Goal: Task Accomplishment & Management: Use online tool/utility

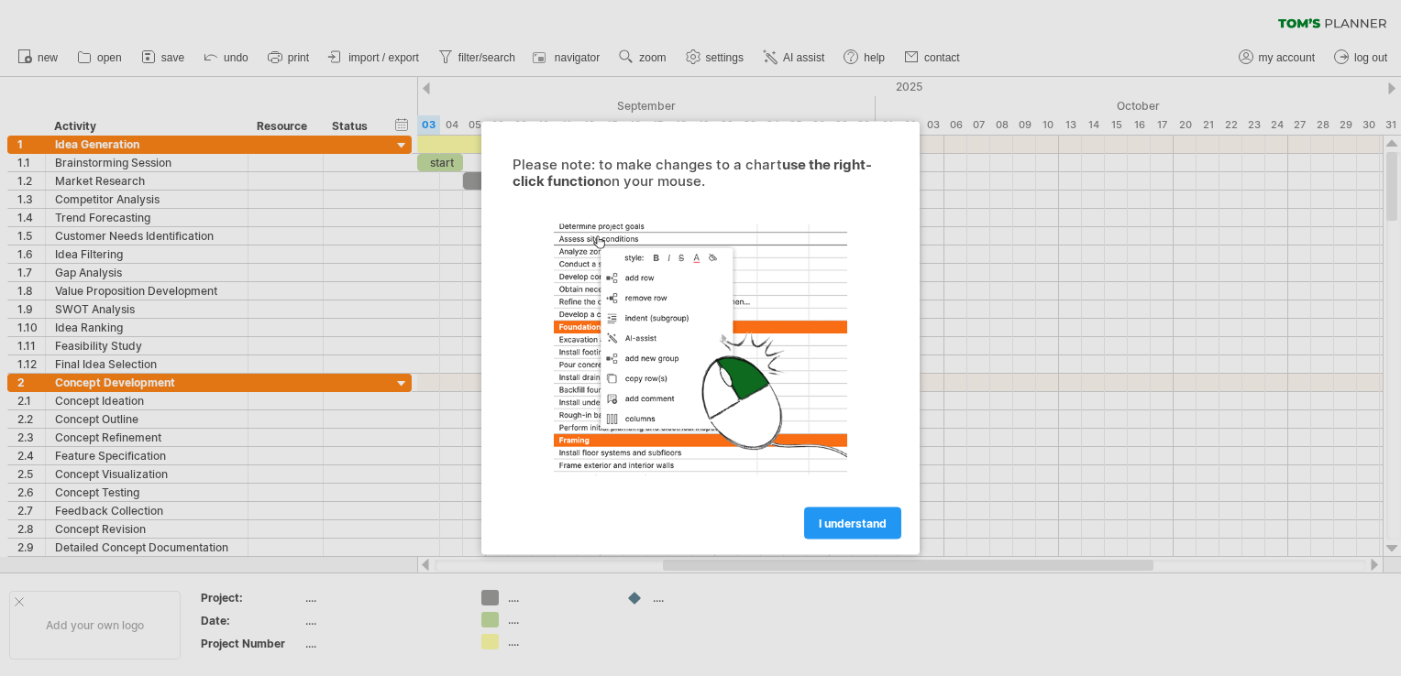
drag, startPoint x: 0, startPoint y: 0, endPoint x: 1048, endPoint y: 301, distance: 1090.0
click at [1048, 301] on div at bounding box center [700, 338] width 1401 height 676
click at [815, 517] on link "I understand" at bounding box center [852, 524] width 97 height 32
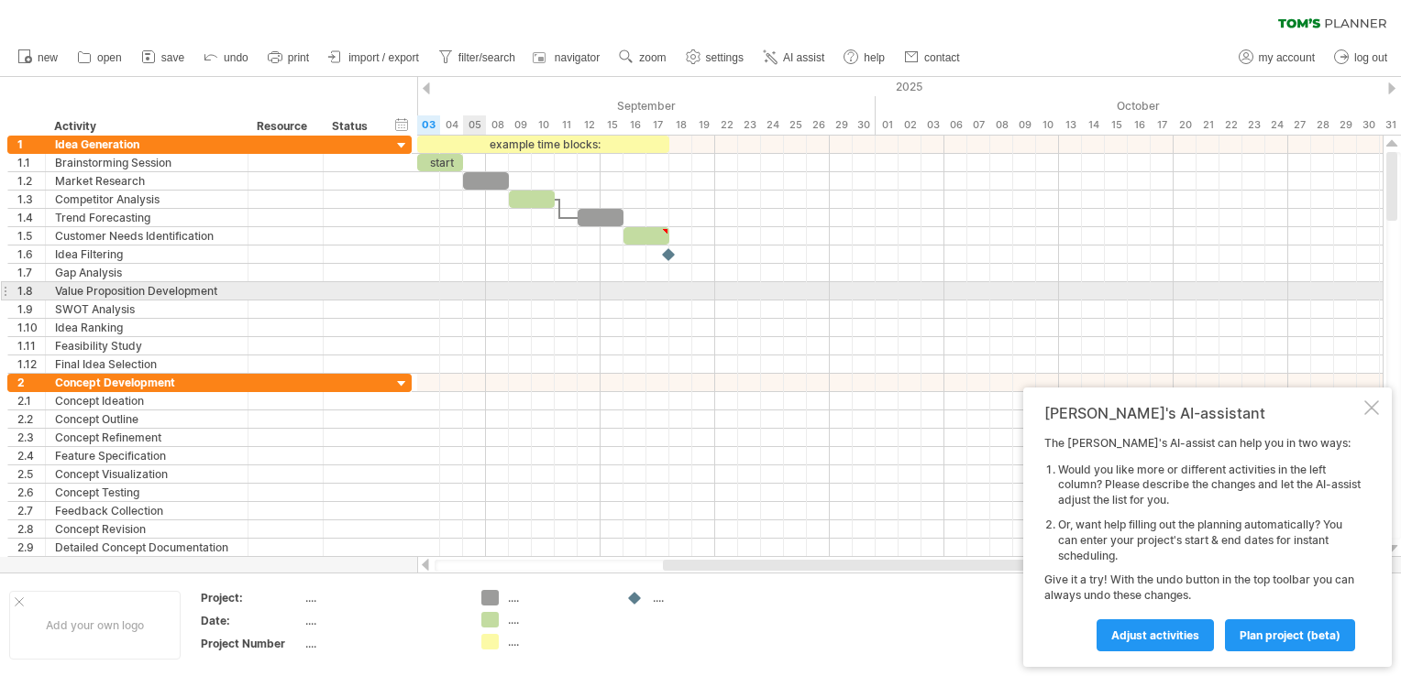
drag, startPoint x: 21, startPoint y: 124, endPoint x: 482, endPoint y: 299, distance: 493.2
click at [482, 299] on div "Trying to reach [DOMAIN_NAME] Connected again... 0% clear filter new 1" at bounding box center [700, 338] width 1401 height 676
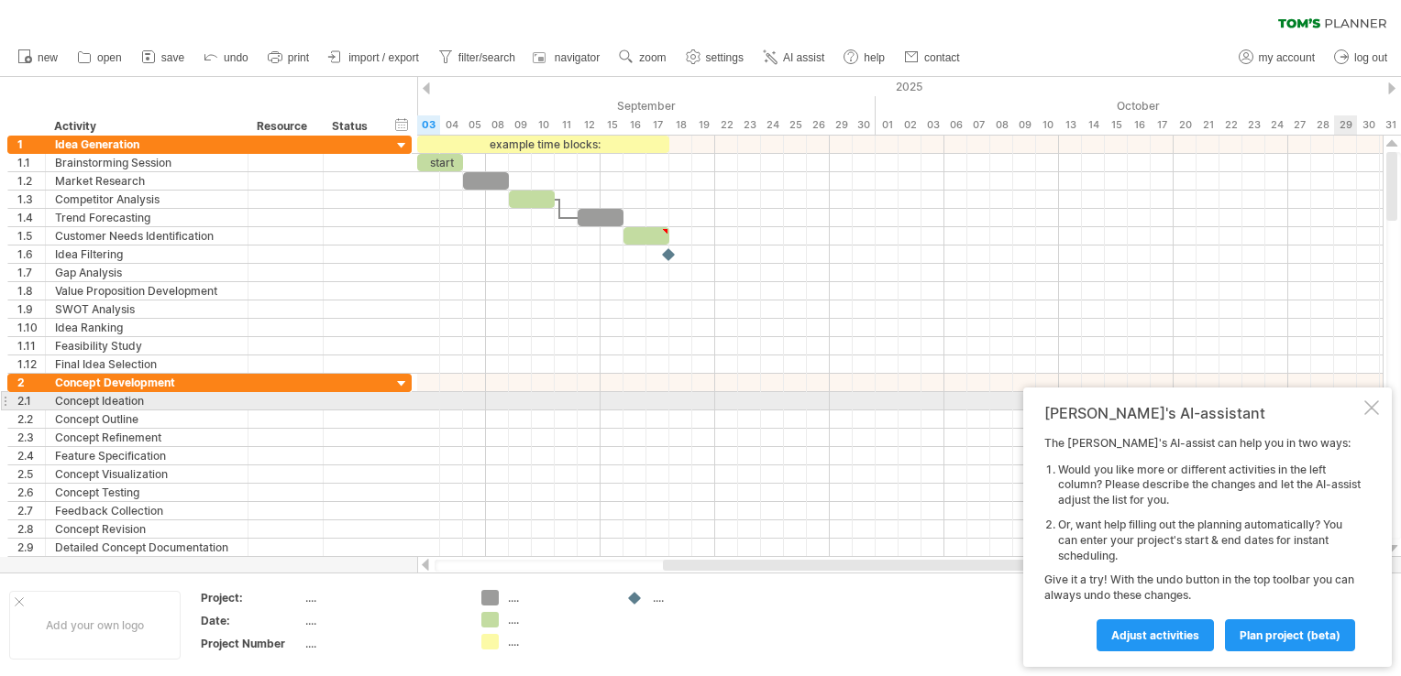
click at [1380, 407] on div "[PERSON_NAME]'s AI-assistant The [PERSON_NAME]'s AI-assist can help you in two …" at bounding box center [1207, 528] width 368 height 280
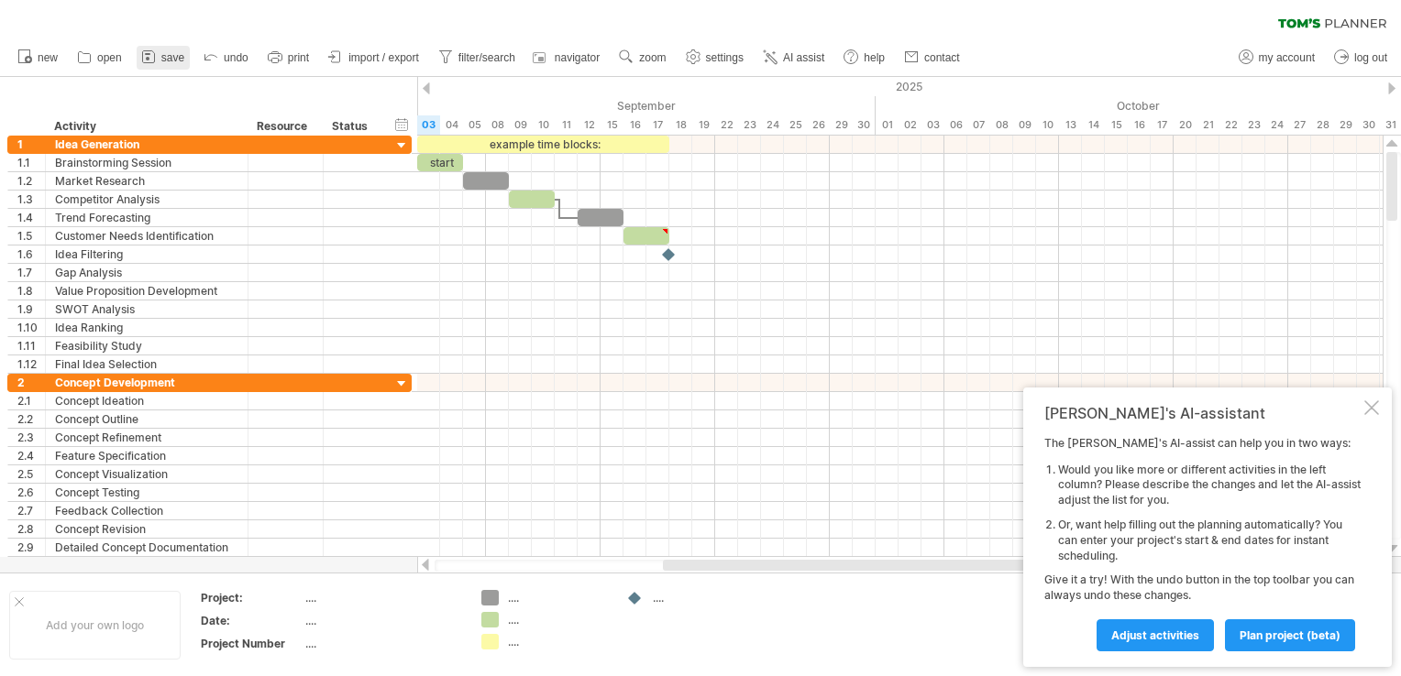
click at [183, 58] on span "save" at bounding box center [172, 57] width 23 height 13
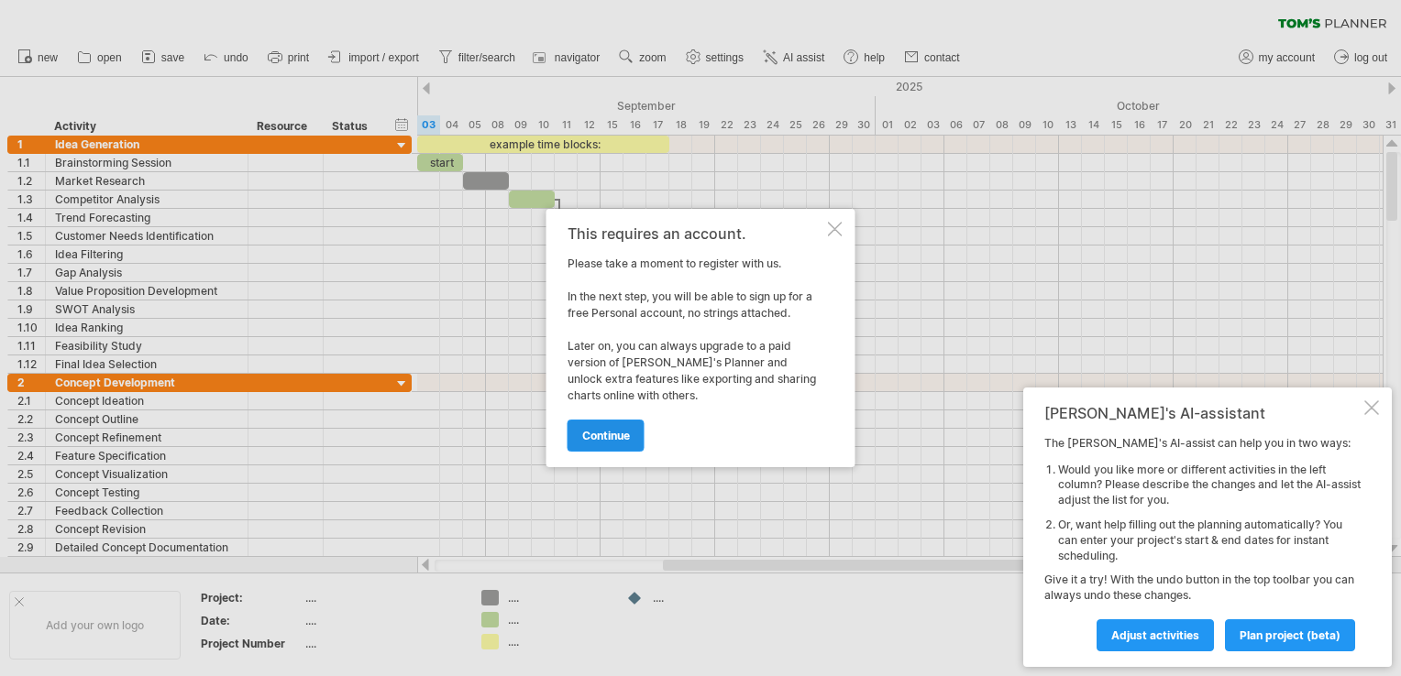
click at [609, 432] on span "continue" at bounding box center [606, 436] width 48 height 14
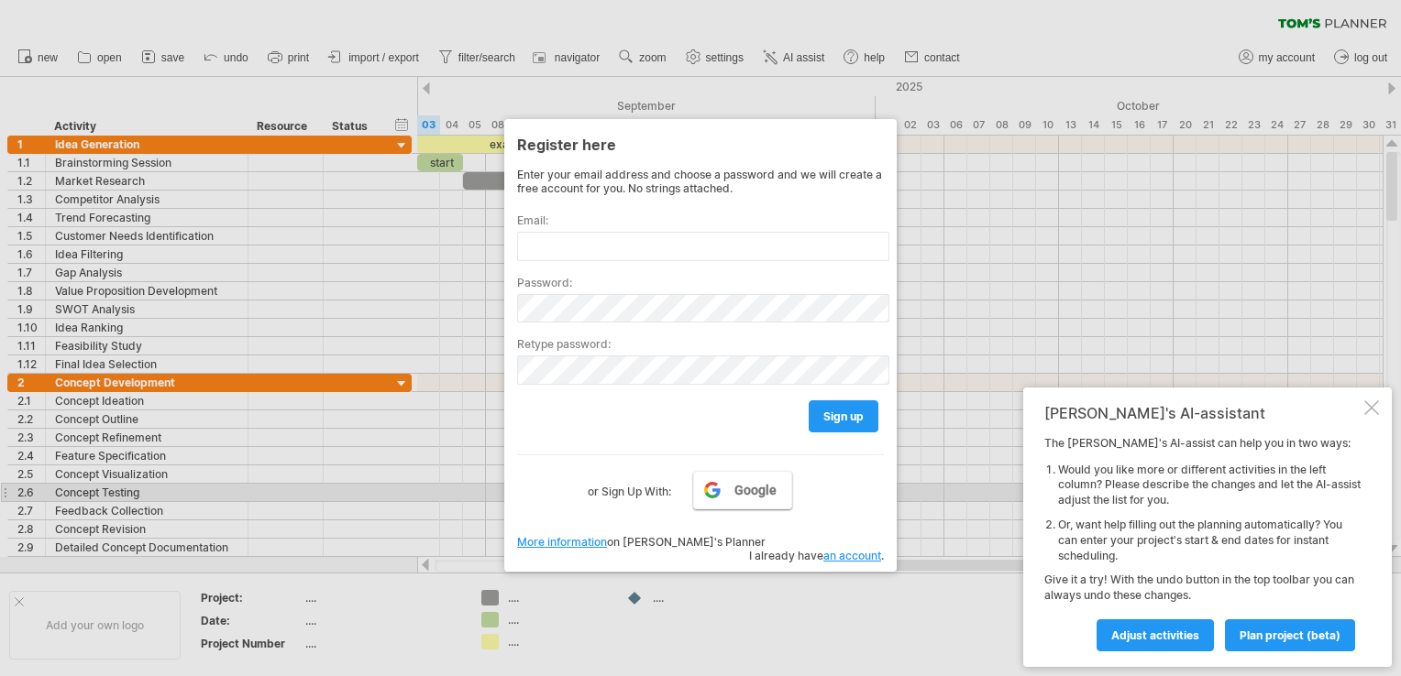
click at [759, 495] on span "Google" at bounding box center [755, 490] width 42 height 15
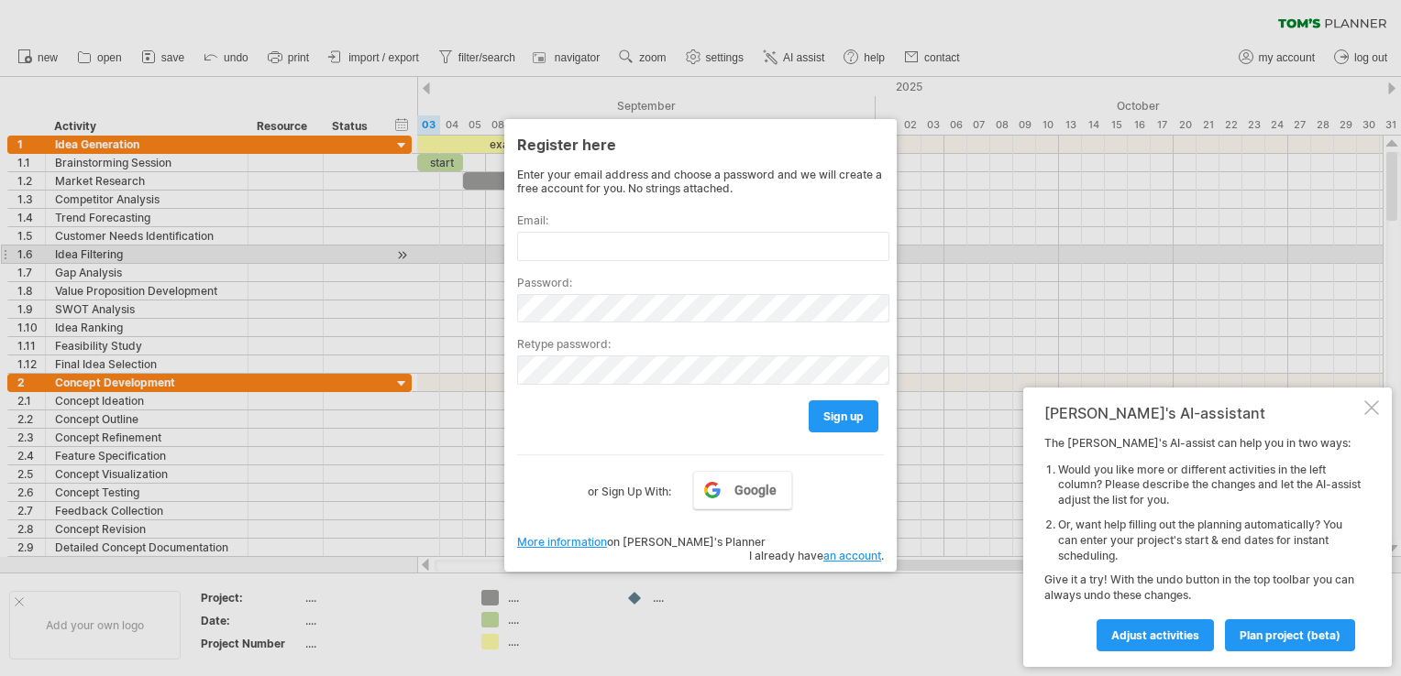
click at [1218, 255] on div at bounding box center [700, 338] width 1401 height 676
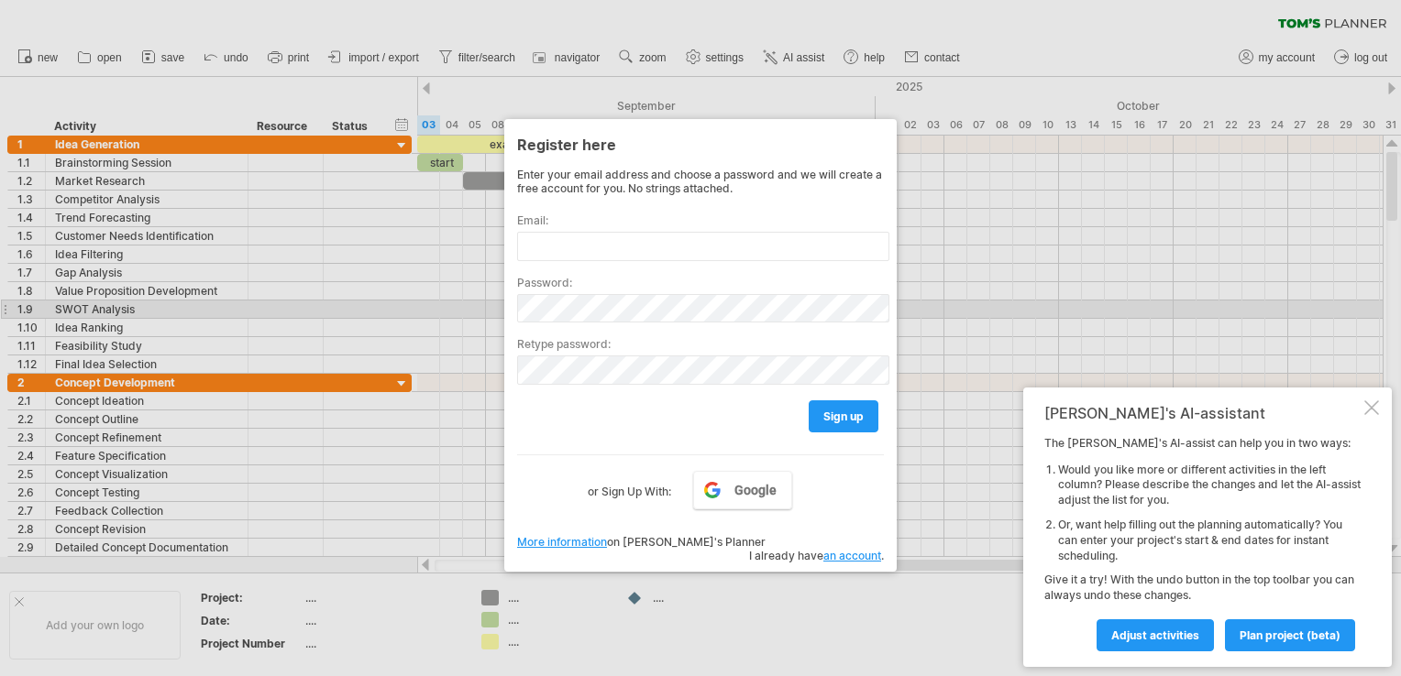
drag, startPoint x: 274, startPoint y: 271, endPoint x: 274, endPoint y: 253, distance: 18.3
click at [274, 271] on div at bounding box center [700, 338] width 1401 height 676
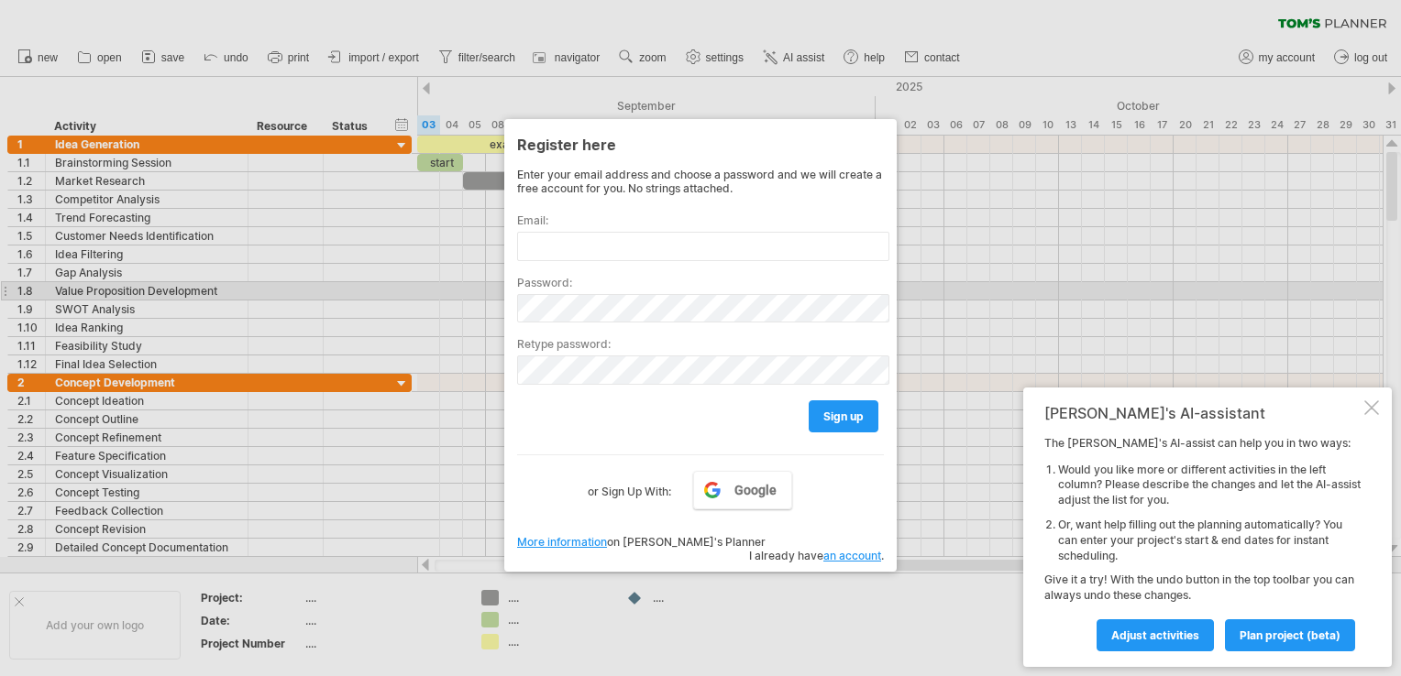
click at [994, 288] on div at bounding box center [700, 338] width 1401 height 676
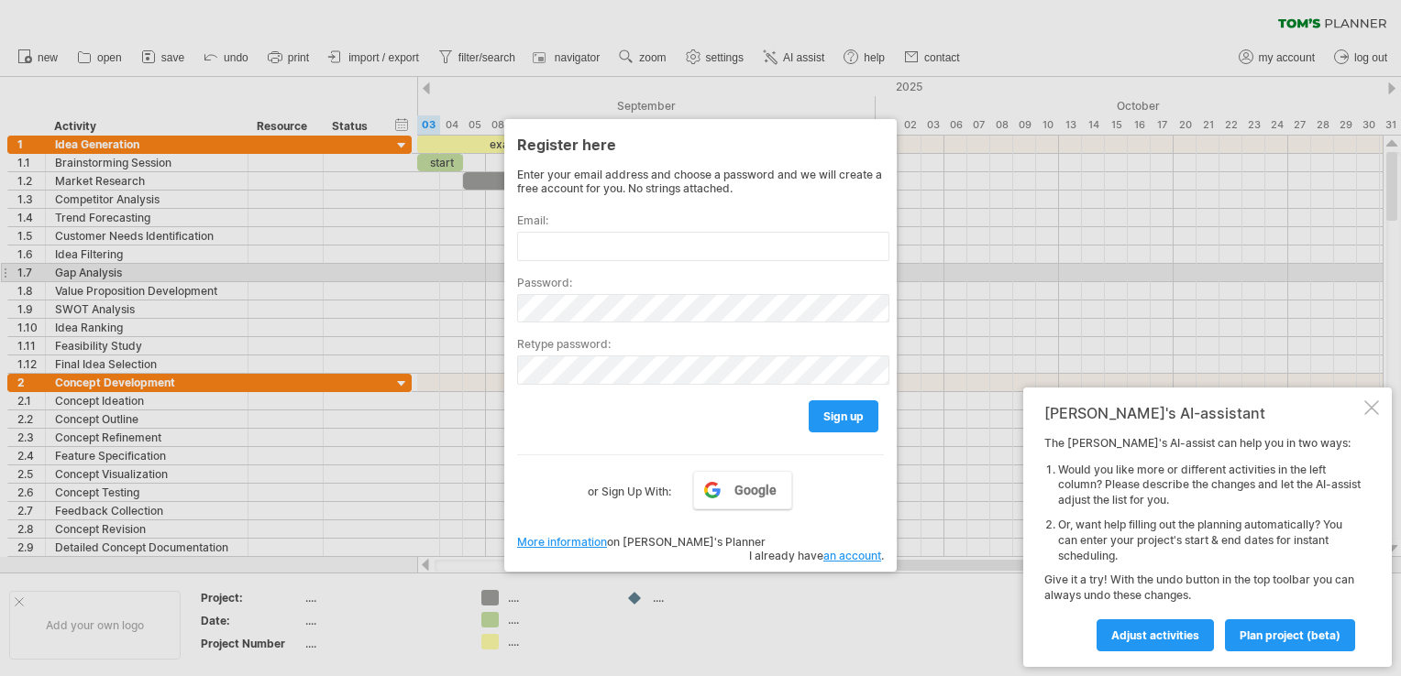
click at [1089, 278] on div at bounding box center [700, 338] width 1401 height 676
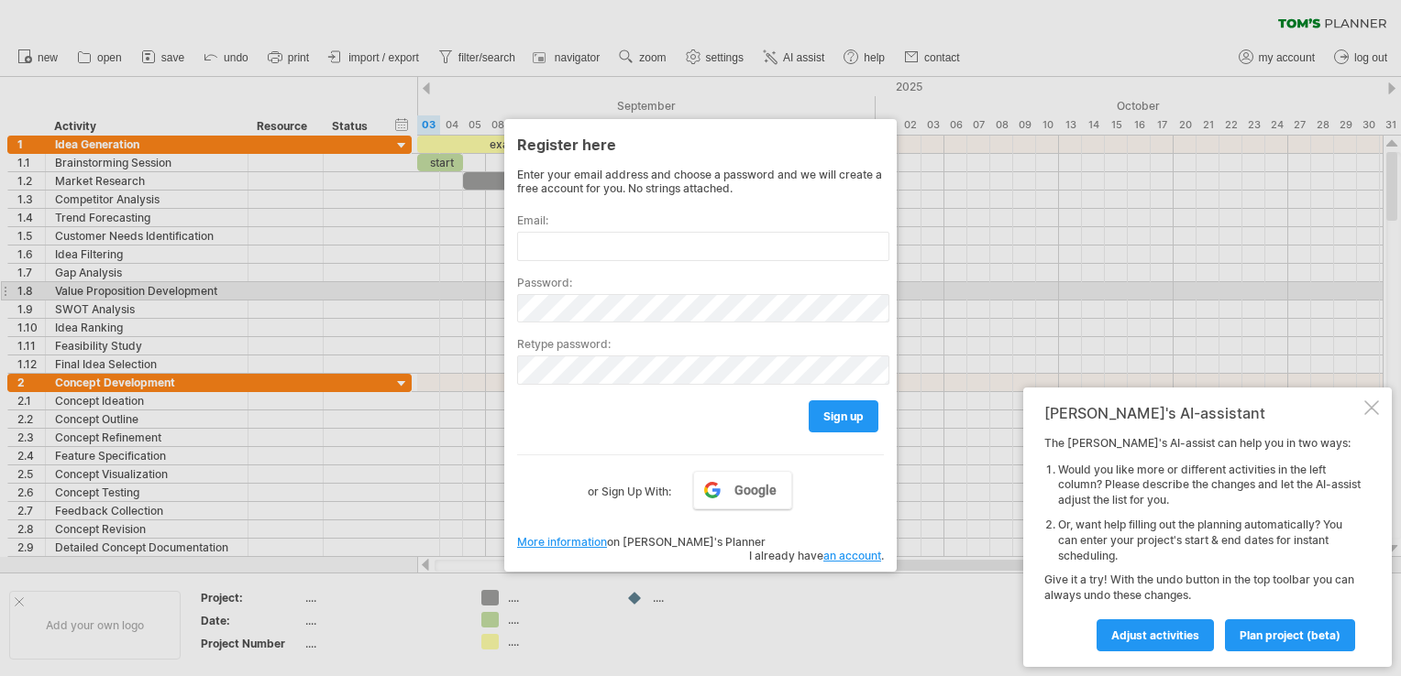
click at [842, 282] on label "Password:" at bounding box center [700, 283] width 367 height 14
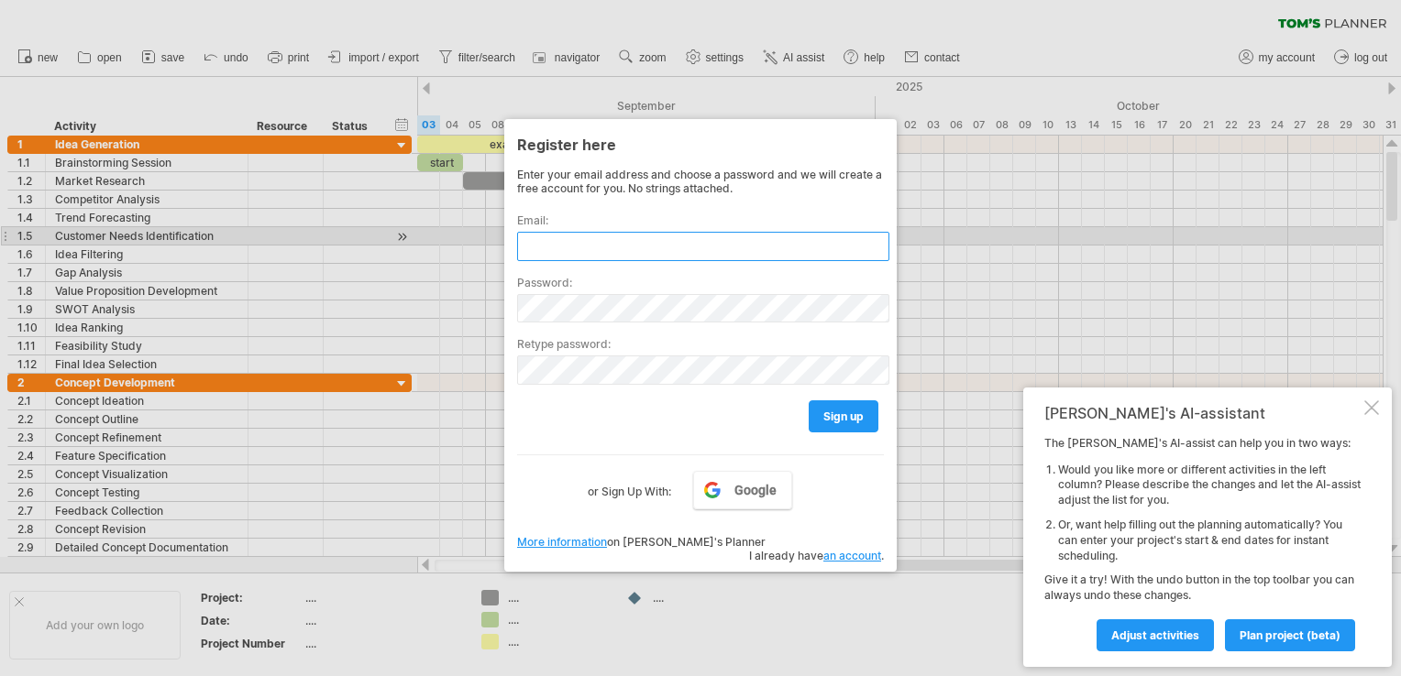
click at [784, 244] on input "text" at bounding box center [703, 246] width 372 height 29
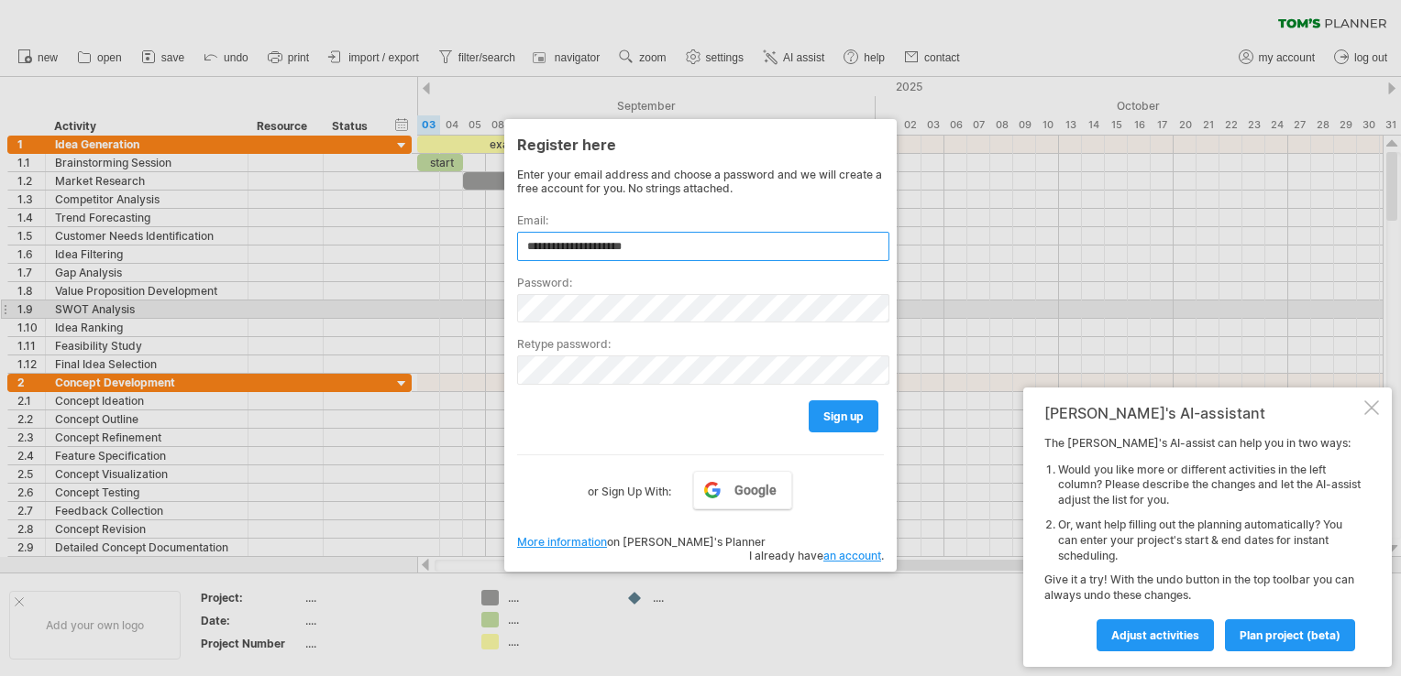
type input "**********"
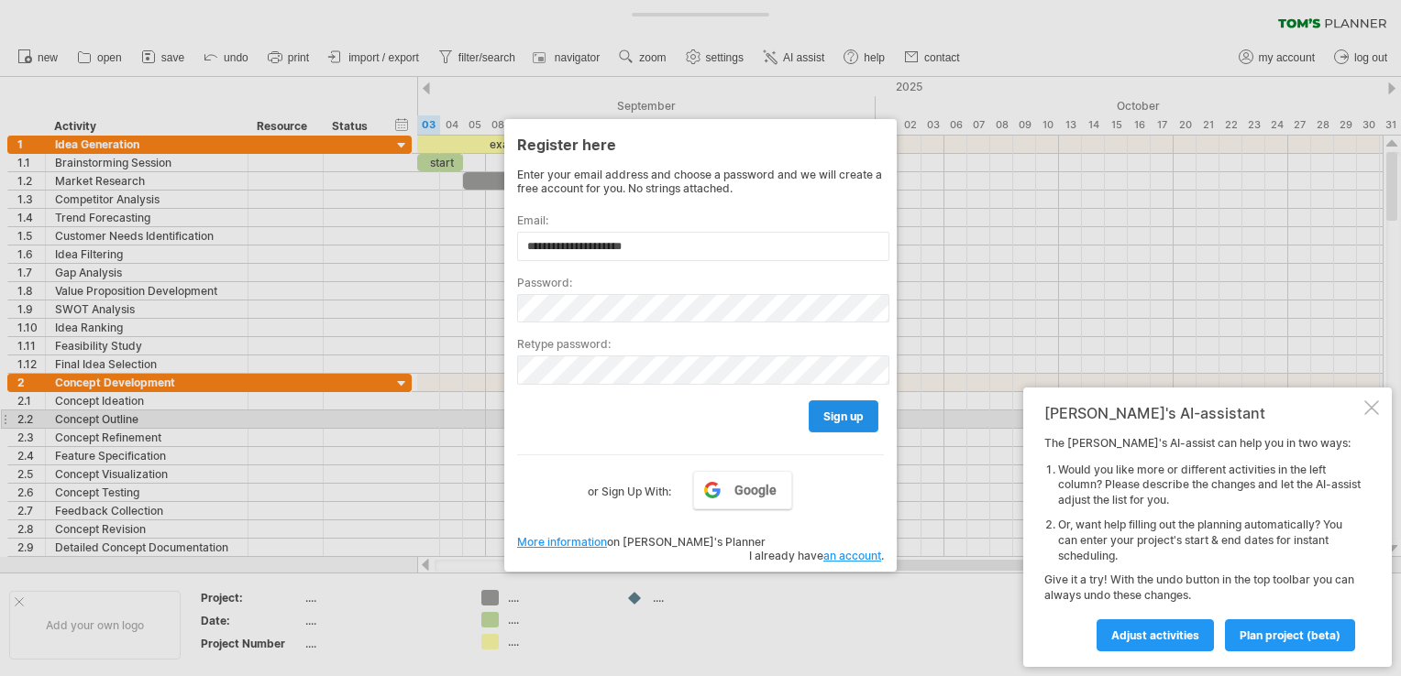
click at [836, 415] on span "sign up" at bounding box center [843, 417] width 40 height 14
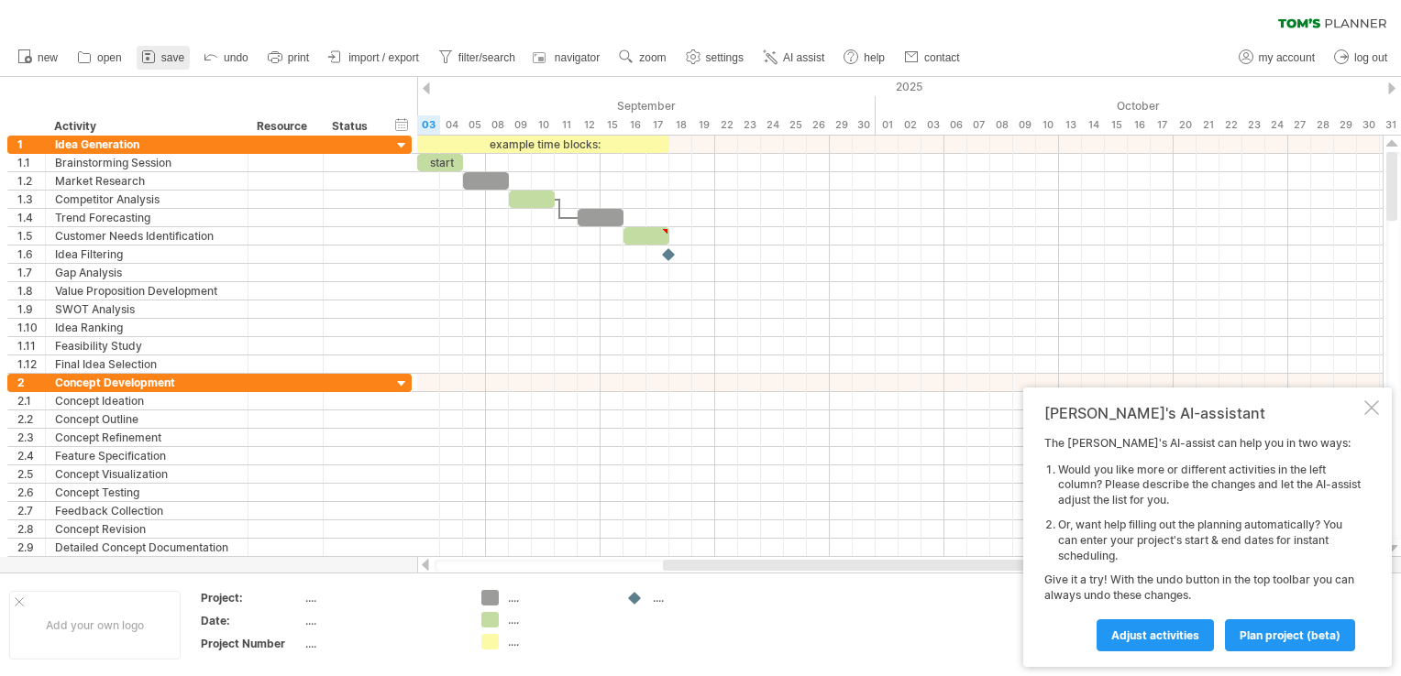
click at [160, 59] on link "save" at bounding box center [163, 58] width 53 height 24
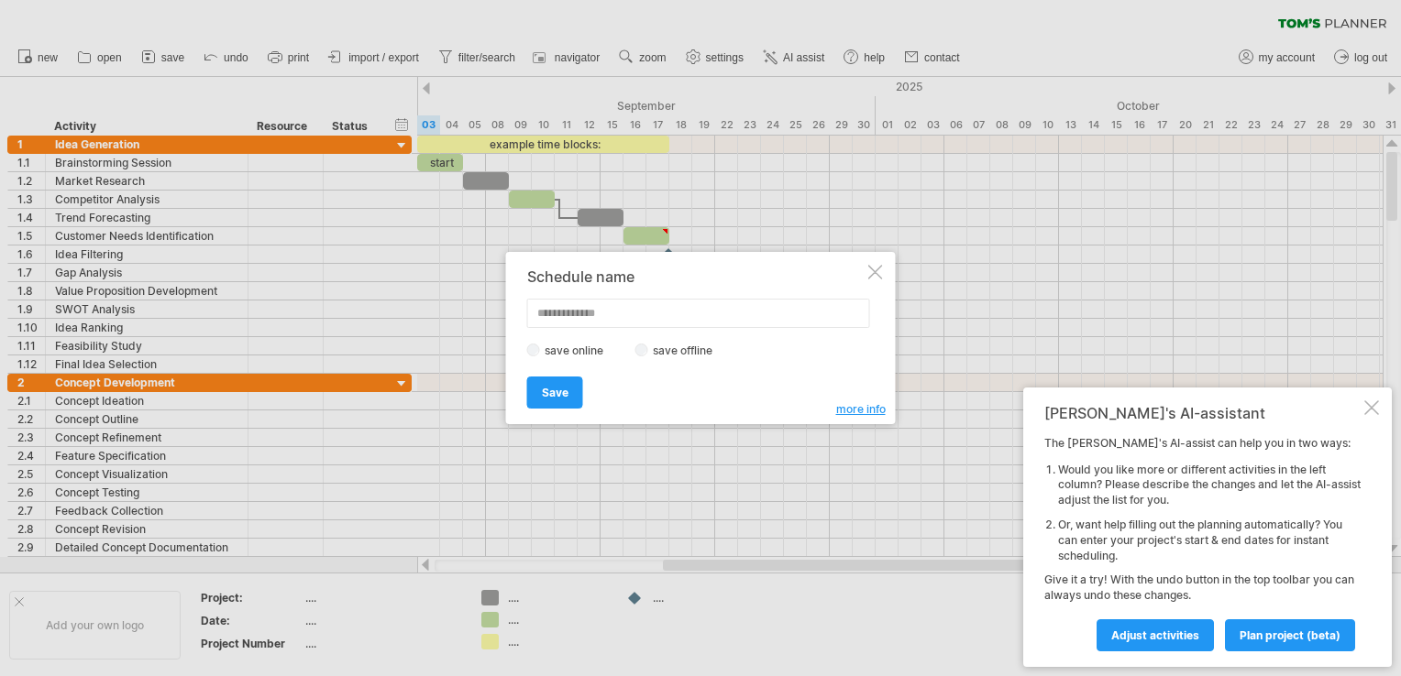
click at [632, 354] on div "save online save offline" at bounding box center [695, 350] width 337 height 17
click at [552, 393] on span "Save" at bounding box center [555, 393] width 27 height 14
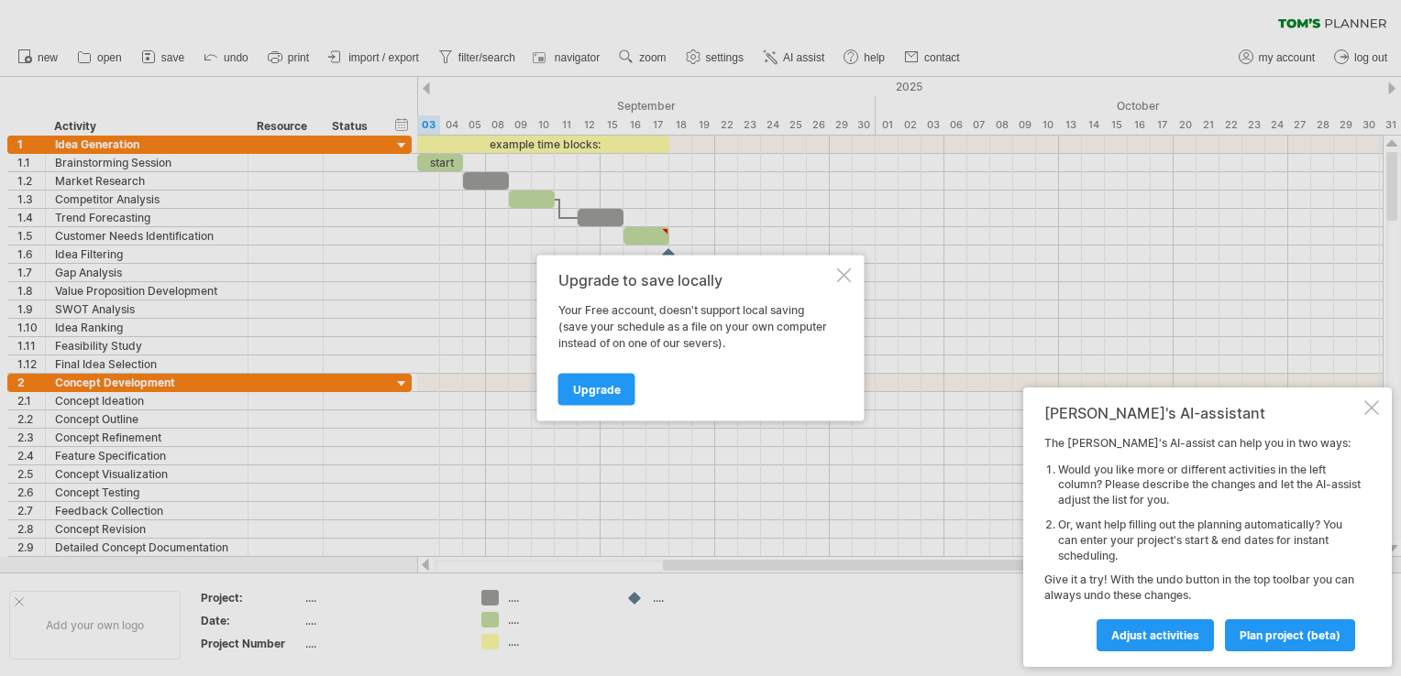
click at [847, 280] on div at bounding box center [844, 276] width 15 height 15
